Goal: Transaction & Acquisition: Purchase product/service

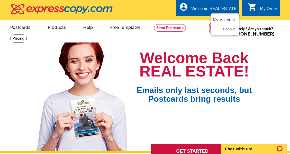
click at [221, 22] on link "My Account" at bounding box center [224, 19] width 22 height 5
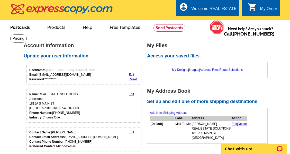
click at [21, 26] on link "Postcards" at bounding box center [20, 27] width 36 height 12
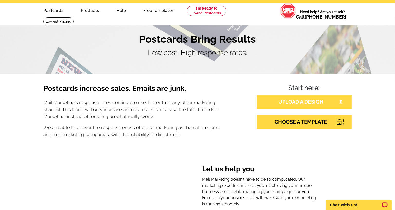
click at [290, 102] on link "UPLOAD A DESIGN" at bounding box center [304, 102] width 95 height 14
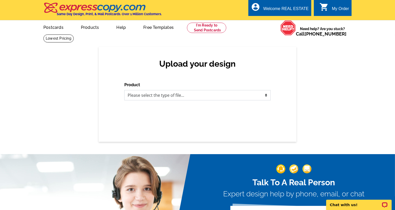
click at [183, 92] on select "Please select the type of file... Postcards Business Cards Letters and flyers G…" at bounding box center [197, 95] width 147 height 10
select select "1"
click at [124, 90] on select "Please select the type of file... Postcards Business Cards Letters and flyers G…" at bounding box center [197, 95] width 147 height 10
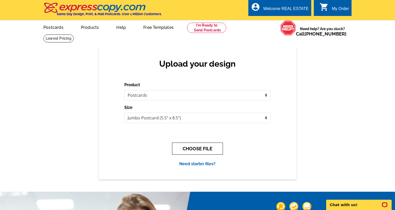
click at [195, 150] on button "CHOOSE FILE" at bounding box center [197, 148] width 51 height 12
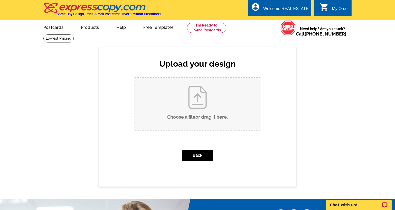
click at [193, 113] on input "Choose a file or drag it here ." at bounding box center [197, 104] width 125 height 52
type input "C:\fakepath\Long Lake accepted offer 2025 tom.pdf"
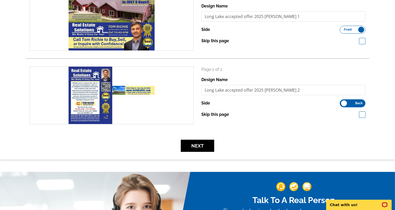
scroll to position [93, 0]
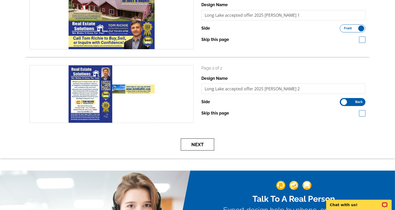
click at [205, 143] on button "Next" at bounding box center [197, 144] width 33 height 12
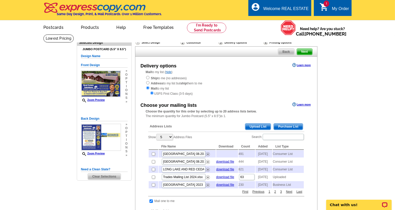
click at [260, 125] on span "Upload List" at bounding box center [257, 126] width 25 height 6
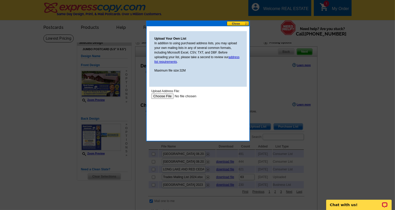
click at [163, 96] on input "file" at bounding box center [183, 95] width 65 height 5
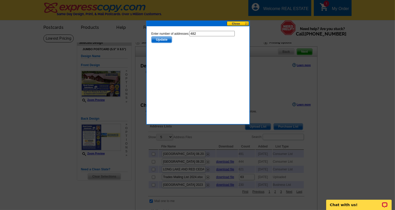
click at [196, 33] on input "482" at bounding box center [211, 33] width 45 height 5
type input "481"
click at [164, 40] on span "Update" at bounding box center [161, 39] width 20 height 6
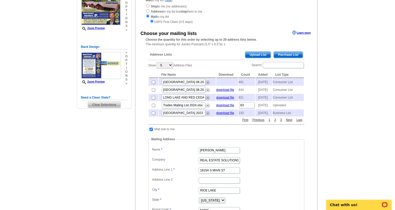
scroll to position [87, 0]
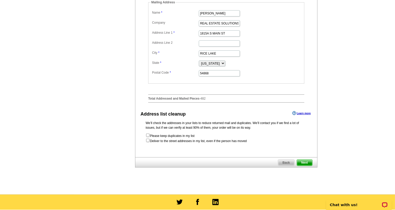
scroll to position [210, 0]
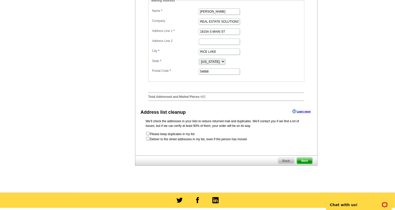
click at [147, 140] on input "checkbox" at bounding box center [147, 138] width 3 height 3
checkbox input "true"
radio input "true"
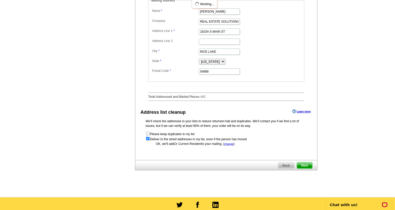
scroll to position [0, 0]
click at [305, 168] on span "Next" at bounding box center [304, 165] width 15 height 6
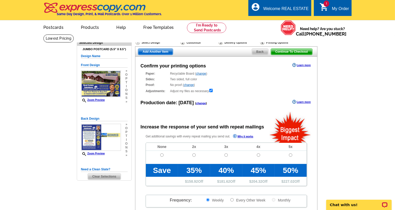
radio input "false"
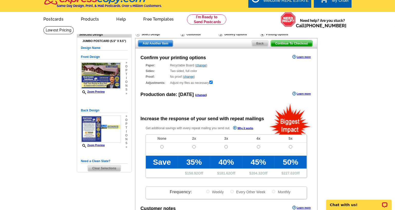
scroll to position [23, 0]
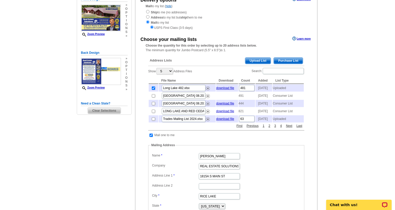
scroll to position [70, 0]
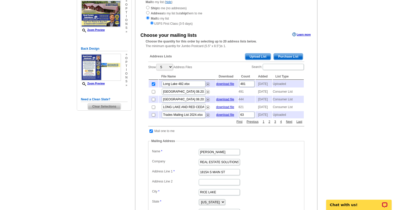
click at [153, 85] on input "checkbox" at bounding box center [153, 83] width 3 height 3
checkbox input "false"
click at [153, 84] on input "checkbox" at bounding box center [153, 83] width 3 height 3
checkbox input "true"
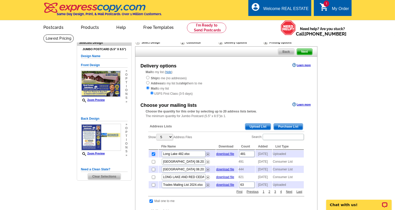
click at [155, 154] on input "checkbox" at bounding box center [153, 153] width 3 height 3
checkbox input "false"
click at [263, 125] on span "Upload List" at bounding box center [257, 126] width 25 height 6
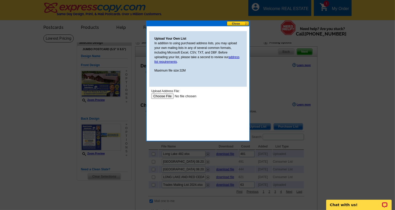
click at [162, 97] on input "file" at bounding box center [183, 95] width 65 height 5
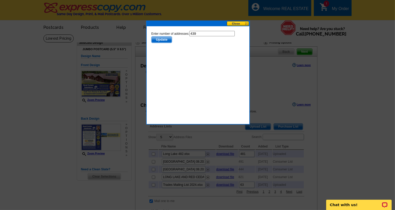
click at [196, 33] on input "439" at bounding box center [211, 33] width 45 height 5
type input "438"
click at [162, 40] on span "Update" at bounding box center [161, 39] width 20 height 6
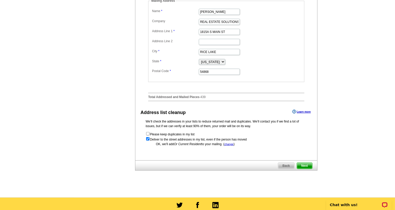
scroll to position [210, 0]
click at [305, 168] on span "Next" at bounding box center [304, 165] width 15 height 6
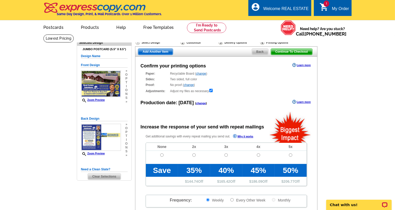
radio input "false"
click at [162, 155] on input "radio" at bounding box center [161, 154] width 3 height 3
radio input "true"
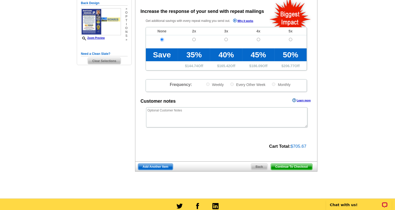
scroll to position [117, 0]
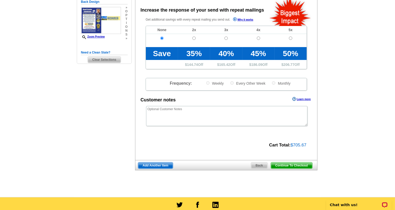
click at [290, 164] on span "Continue To Checkout" at bounding box center [291, 165] width 41 height 6
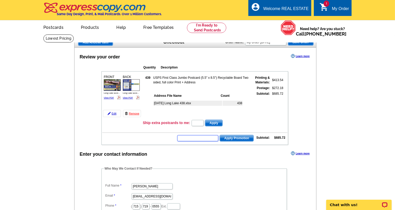
click at [194, 137] on input "text" at bounding box center [197, 138] width 41 height 6
type input "GROW0725"
click at [230, 137] on span "Apply Promotion" at bounding box center [237, 138] width 34 height 6
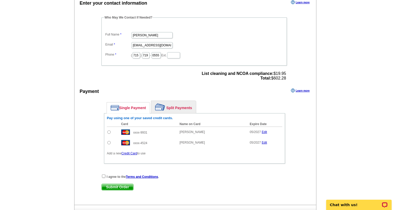
scroll to position [163, 0]
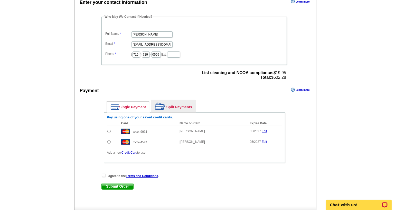
click at [108, 130] on input "radio" at bounding box center [108, 131] width 3 height 3
radio input "true"
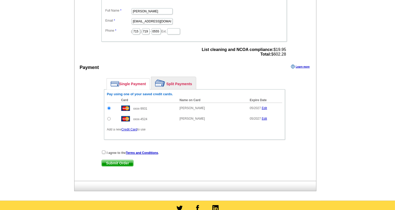
scroll to position [210, 0]
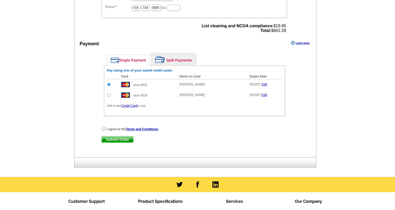
click at [104, 127] on input "checkbox" at bounding box center [103, 128] width 3 height 3
checkbox input "true"
click at [120, 137] on span "Submit Order" at bounding box center [118, 139] width 32 height 6
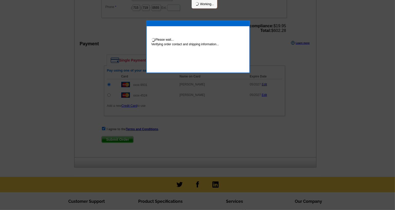
scroll to position [208, 0]
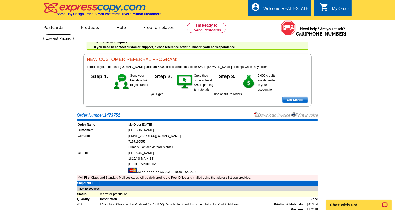
click at [303, 114] on link "Print Invoice" at bounding box center [305, 115] width 27 height 4
